Goal: Information Seeking & Learning: Learn about a topic

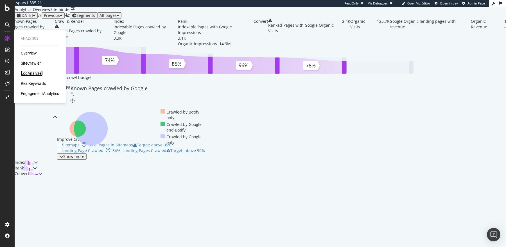
click at [27, 74] on div "LogAnalyzer" at bounding box center [32, 74] width 22 height 6
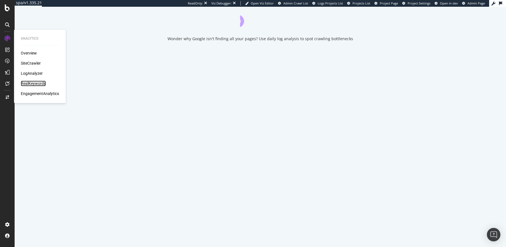
click at [26, 83] on div "RealKeywords" at bounding box center [33, 84] width 25 height 6
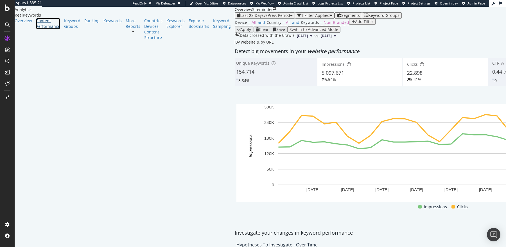
click at [39, 29] on div "Content Performance" at bounding box center [48, 23] width 24 height 11
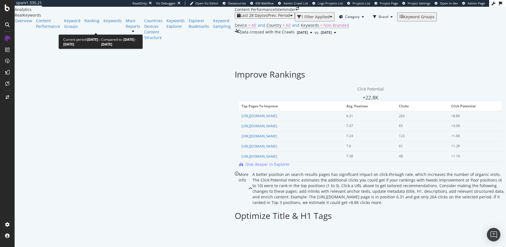
click at [237, 18] on div "Last 28 Days vs Prev. Period" at bounding box center [265, 15] width 56 height 4
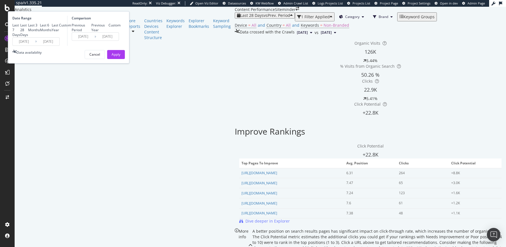
click at [52, 32] on div "Last 6 Months" at bounding box center [46, 28] width 12 height 10
type input "[DATE]"
click at [120, 59] on div "Apply" at bounding box center [116, 54] width 9 height 8
